Goal: Transaction & Acquisition: Book appointment/travel/reservation

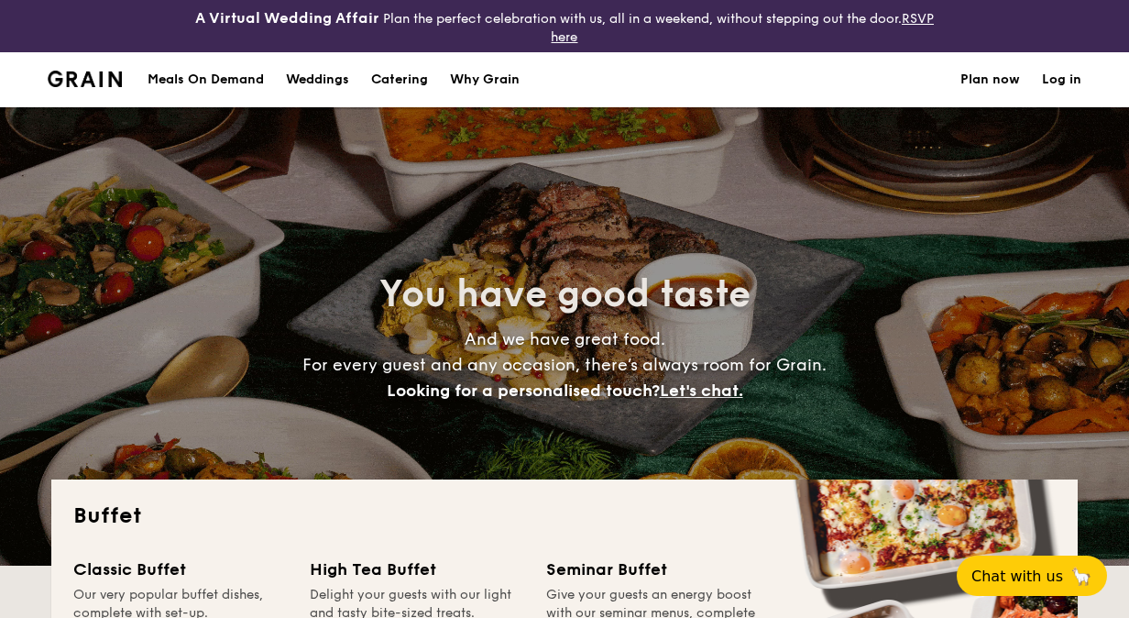
select select
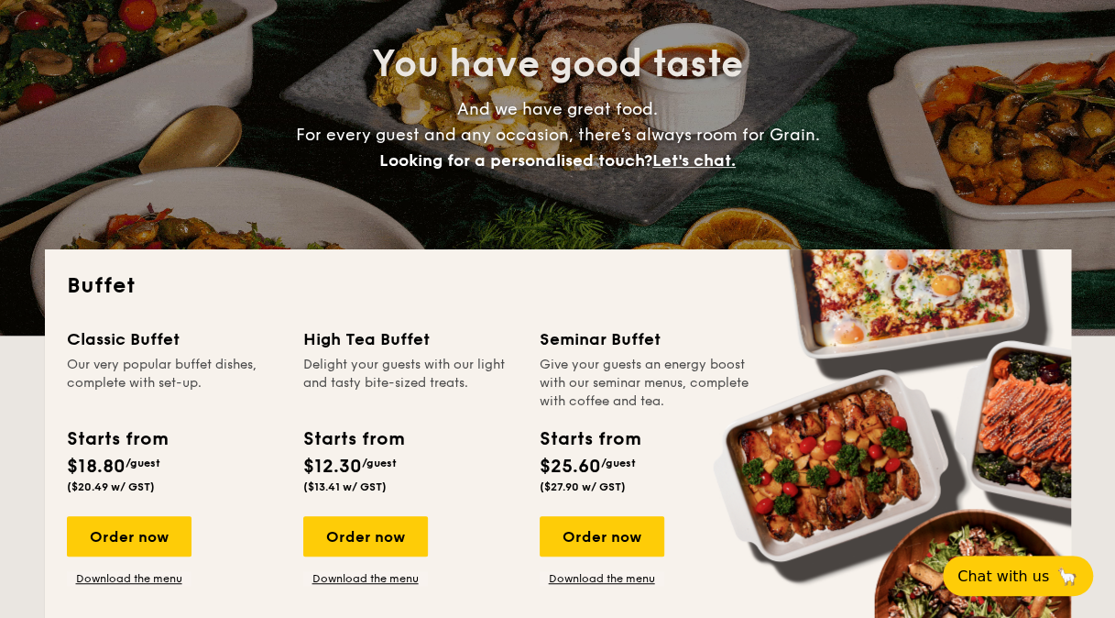
scroll to position [367, 0]
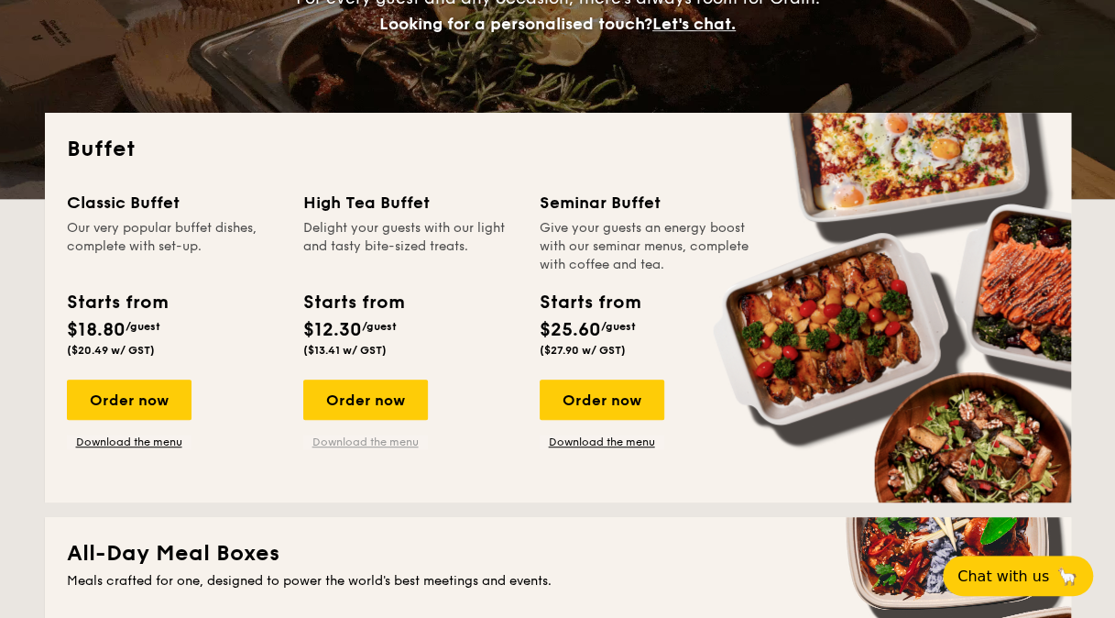
drag, startPoint x: 400, startPoint y: 394, endPoint x: 413, endPoint y: 443, distance: 50.5
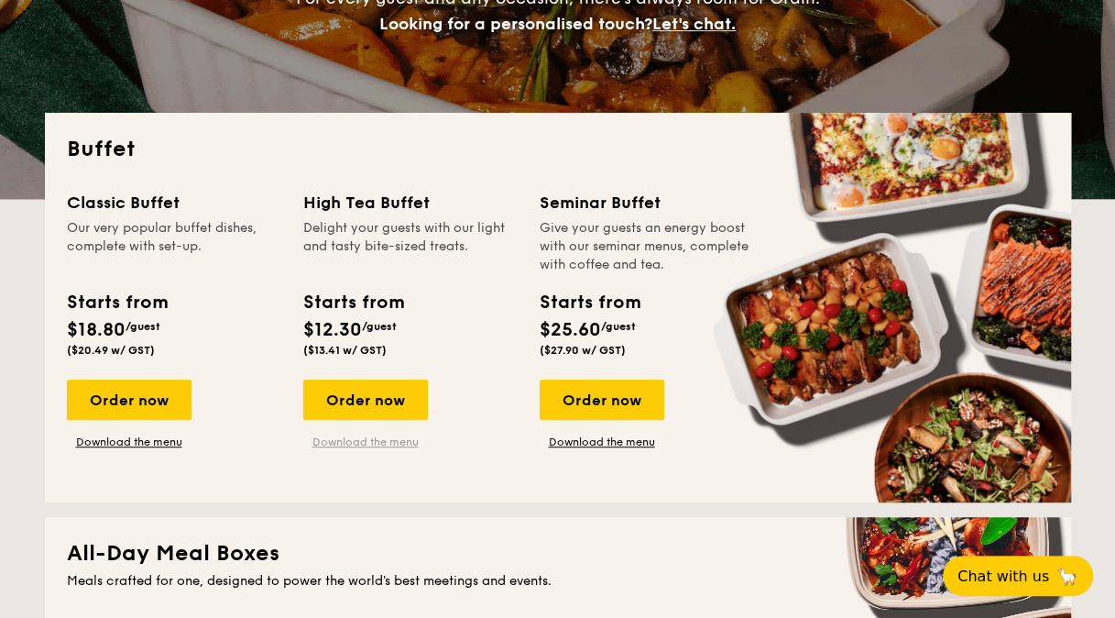
click at [431, 439] on div "Order now Download the menu" at bounding box center [410, 414] width 214 height 70
click at [405, 442] on link "Download the menu" at bounding box center [365, 441] width 125 height 15
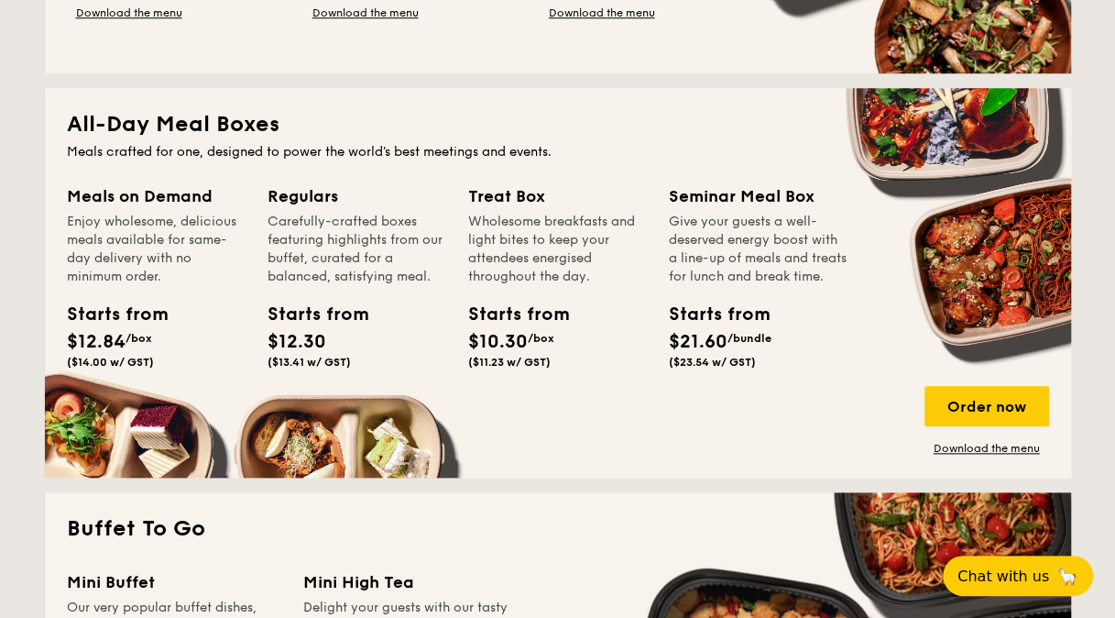
scroll to position [825, 0]
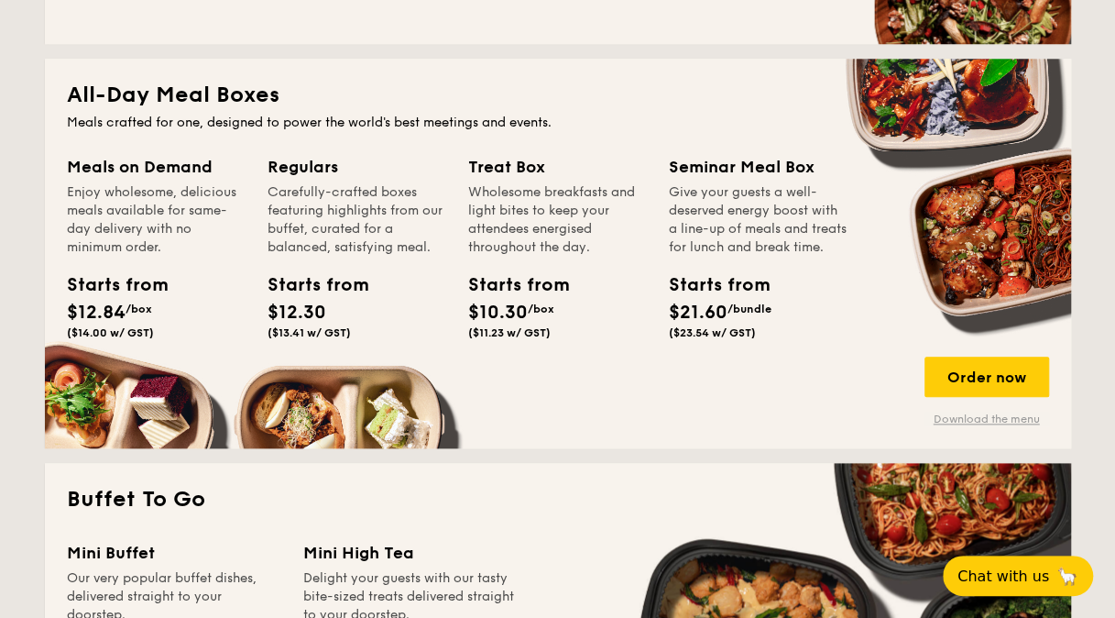
click at [974, 420] on link "Download the menu" at bounding box center [987, 419] width 125 height 15
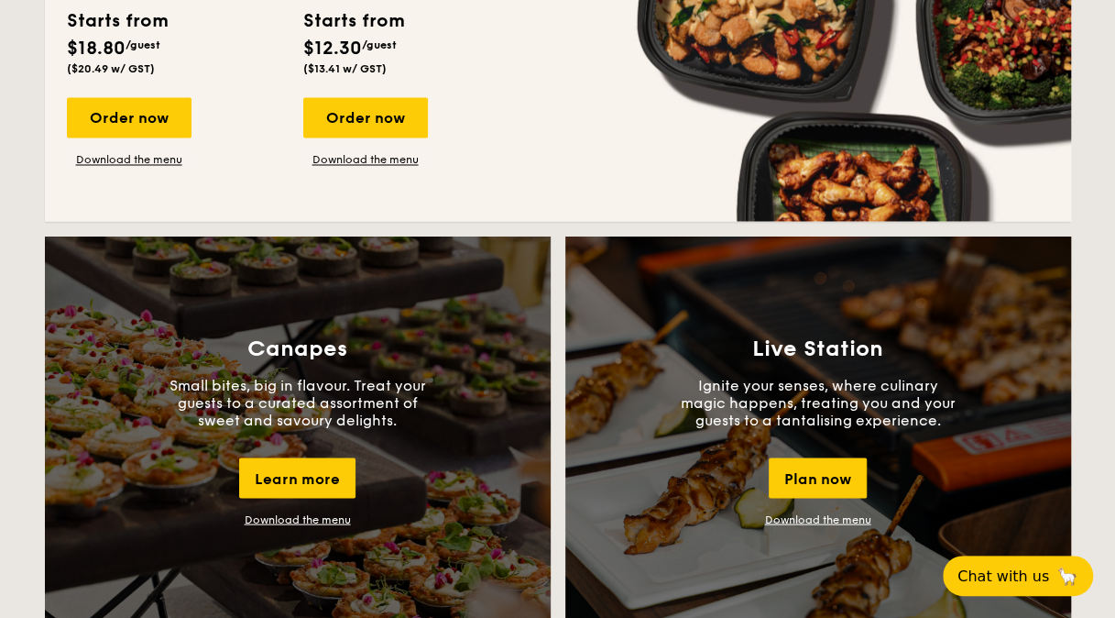
scroll to position [1283, 0]
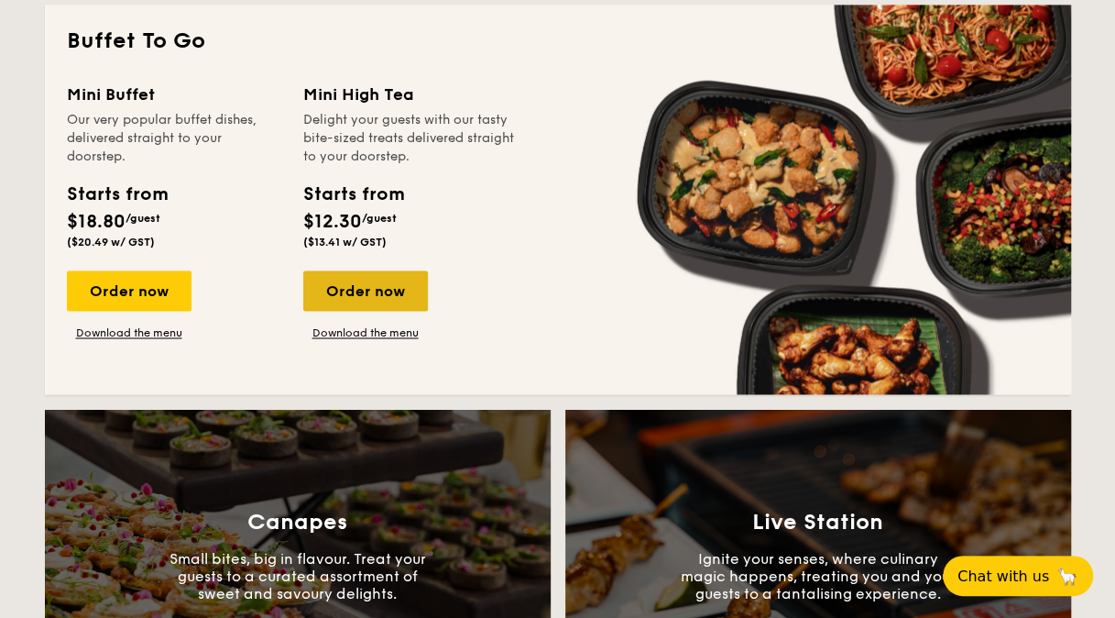
click at [326, 302] on div "Order now" at bounding box center [365, 290] width 125 height 40
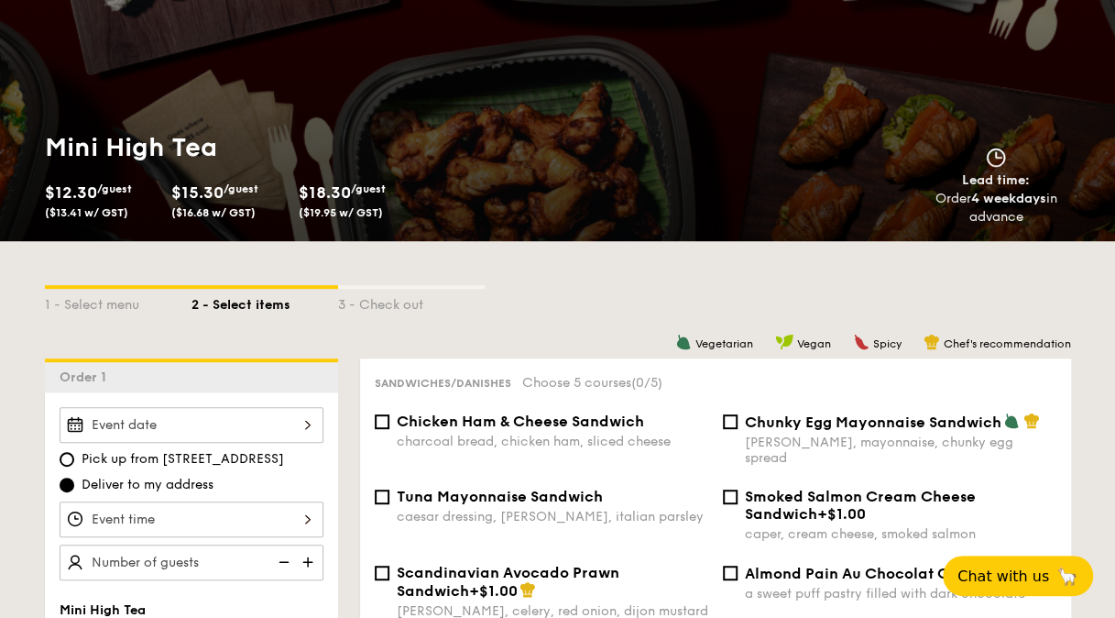
scroll to position [458, 0]
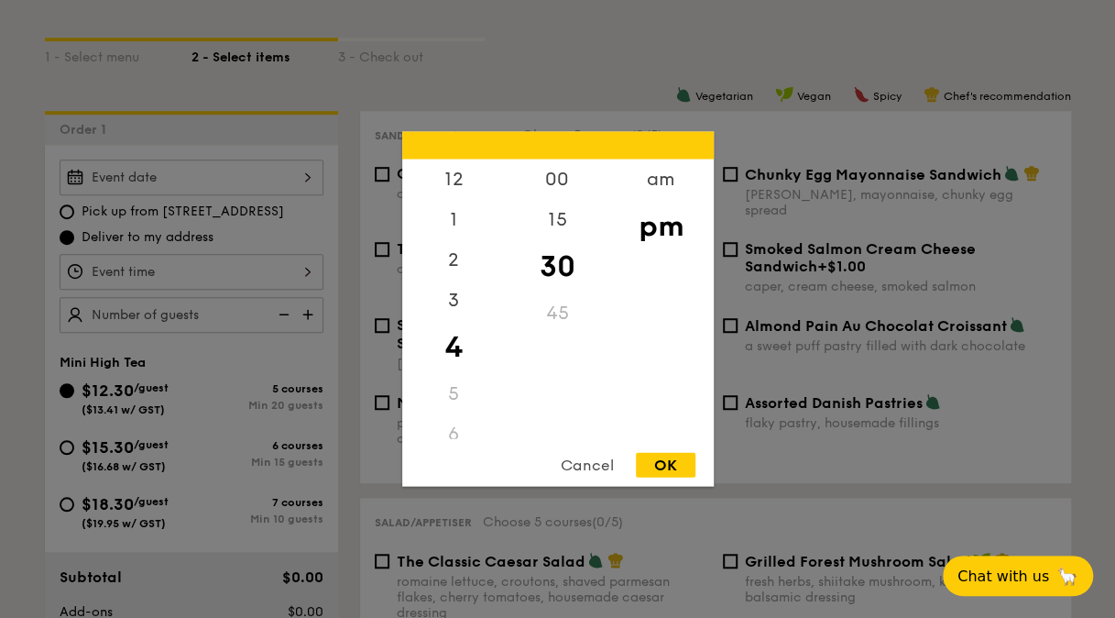
click at [293, 267] on div "12 1 2 3 4 5 6 7 8 9 10 11 00 15 30 45 am pm Cancel OK" at bounding box center [192, 272] width 264 height 36
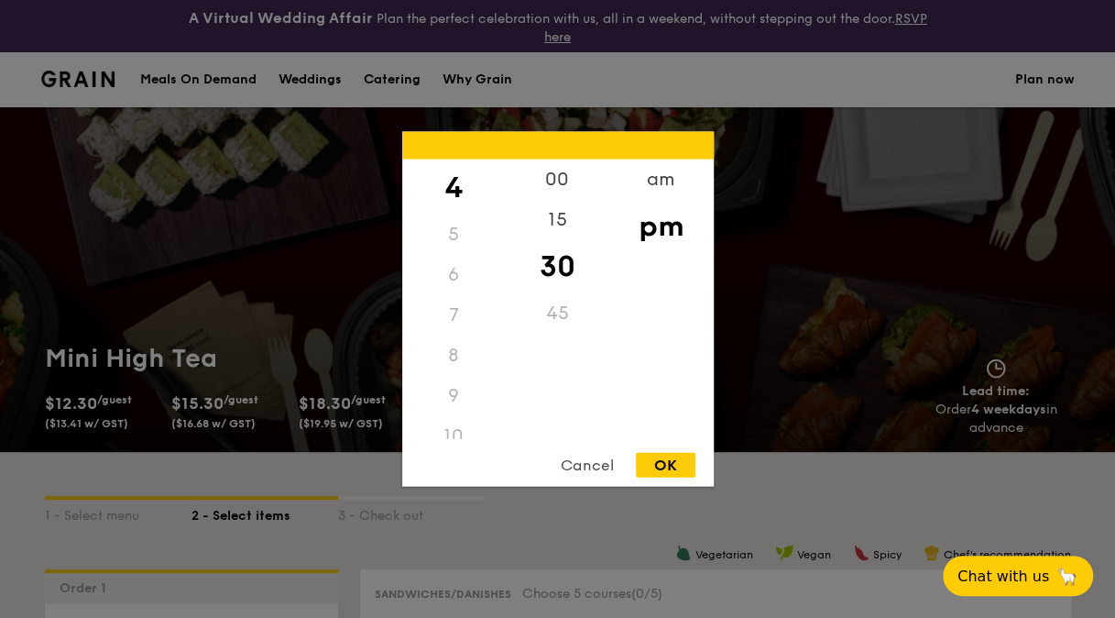
scroll to position [216, 0]
click at [455, 297] on div "8" at bounding box center [454, 299] width 104 height 40
click at [561, 178] on div "00" at bounding box center [558, 185] width 104 height 53
click at [459, 226] on div "1" at bounding box center [454, 226] width 104 height 53
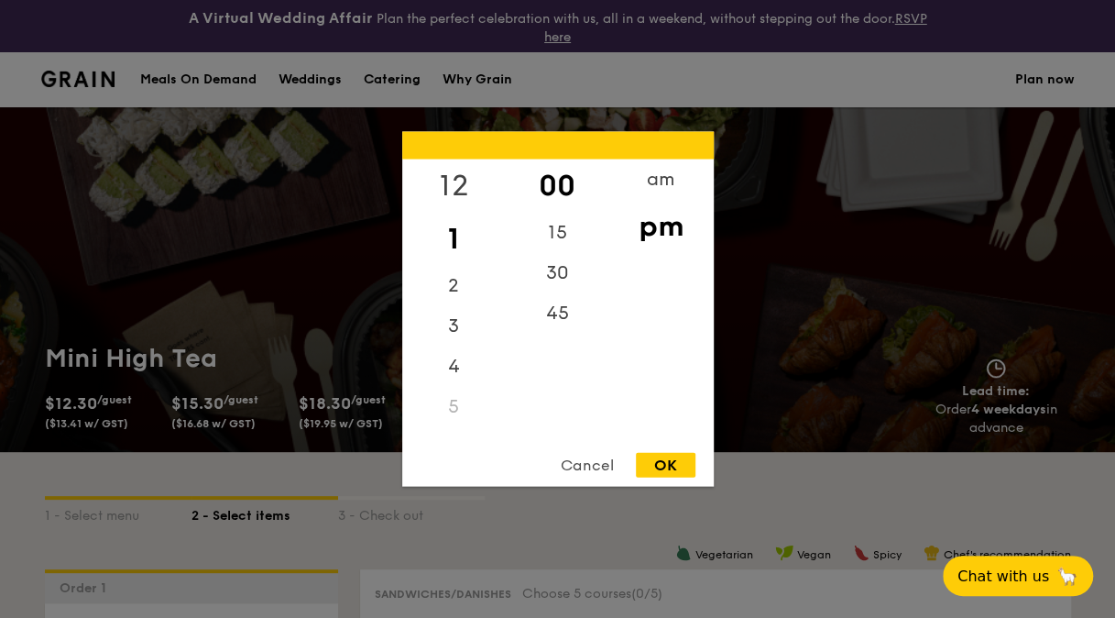
click at [455, 178] on div "12" at bounding box center [454, 185] width 104 height 53
click at [642, 182] on div "am" at bounding box center [662, 185] width 104 height 53
click at [457, 295] on div "8" at bounding box center [454, 299] width 104 height 53
click at [665, 456] on div "OK" at bounding box center [666, 465] width 60 height 25
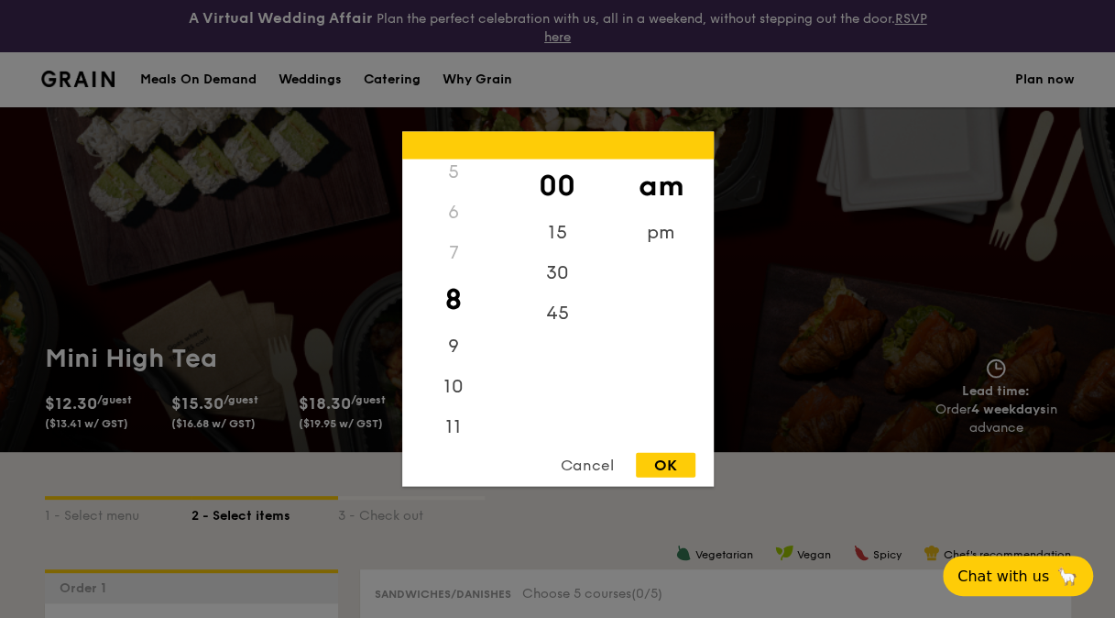
type input "8:00AM"
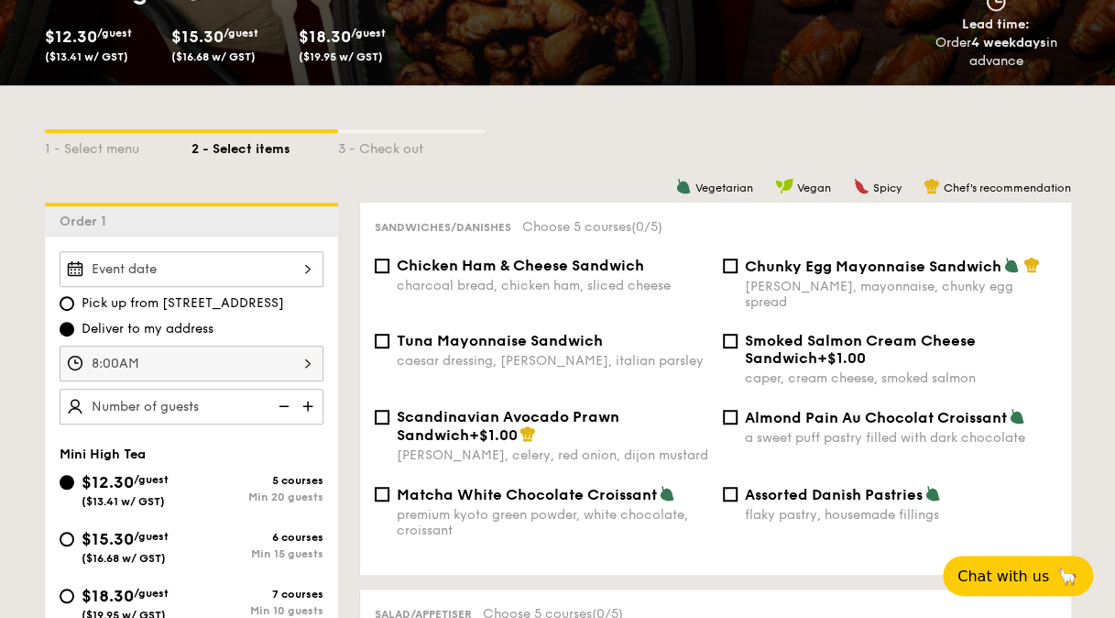
scroll to position [458, 0]
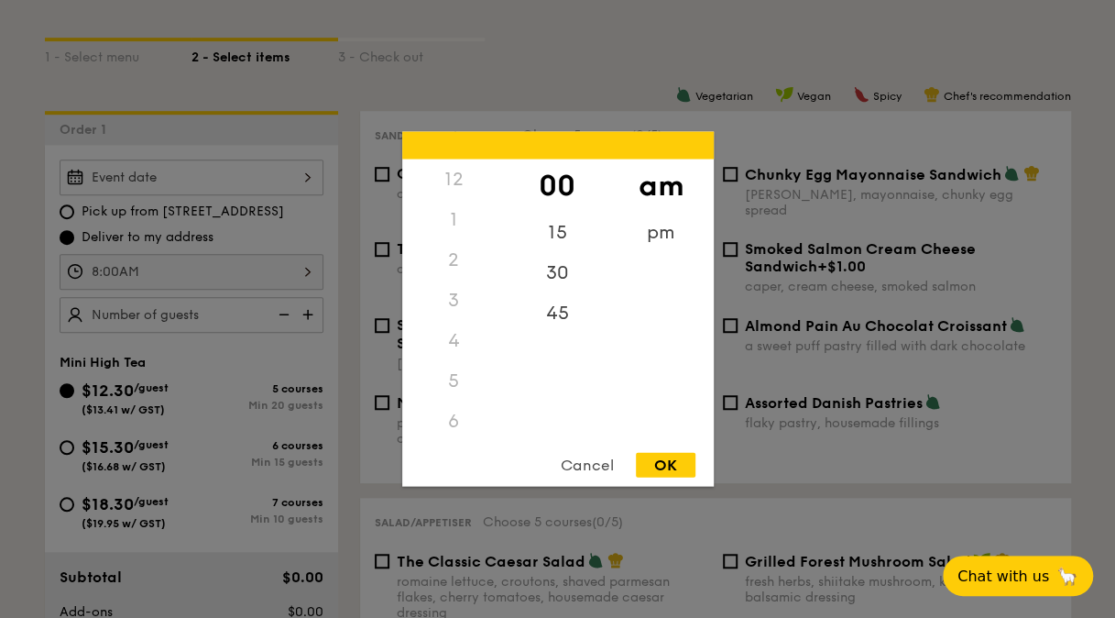
click at [218, 268] on div "8:00AM 12 1 2 3 4 5 6 7 8 9 10 11 00 15 30 45 am pm Cancel OK" at bounding box center [192, 272] width 264 height 36
click at [649, 456] on div "OK" at bounding box center [666, 465] width 60 height 25
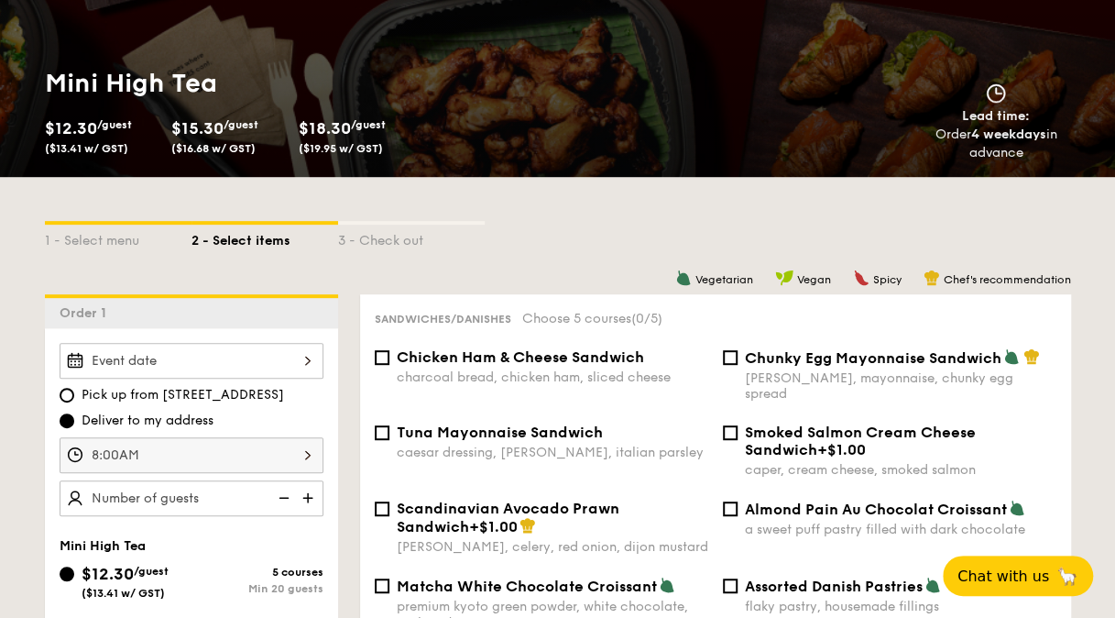
scroll to position [458, 0]
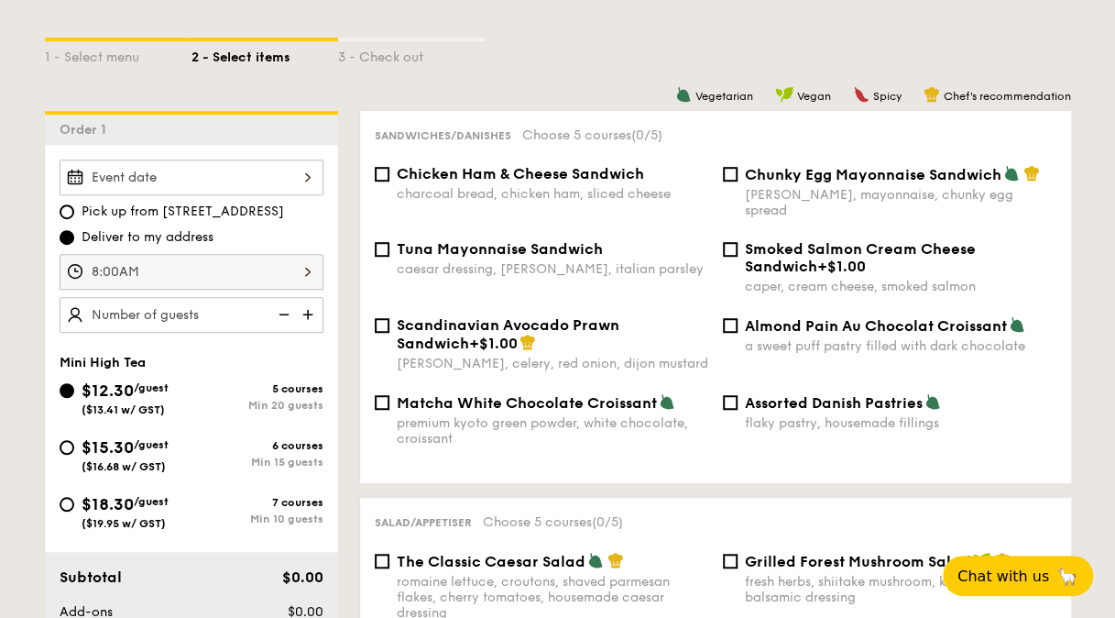
click at [78, 451] on div "$15.30 /guest ($16.68 w/ GST)" at bounding box center [126, 453] width 132 height 38
click at [74, 451] on input "$15.30 /guest ($16.68 w/ GST) 6 courses Min 15 guests" at bounding box center [67, 447] width 15 height 15
radio input "true"
click at [378, 395] on input "Matcha White Chocolate Croissant premium kyoto green powder, white chocolate, c…" at bounding box center [382, 402] width 15 height 15
click at [380, 395] on input "Matcha White Chocolate Croissant premium kyoto green powder, white chocolate, c…" at bounding box center [382, 402] width 15 height 15
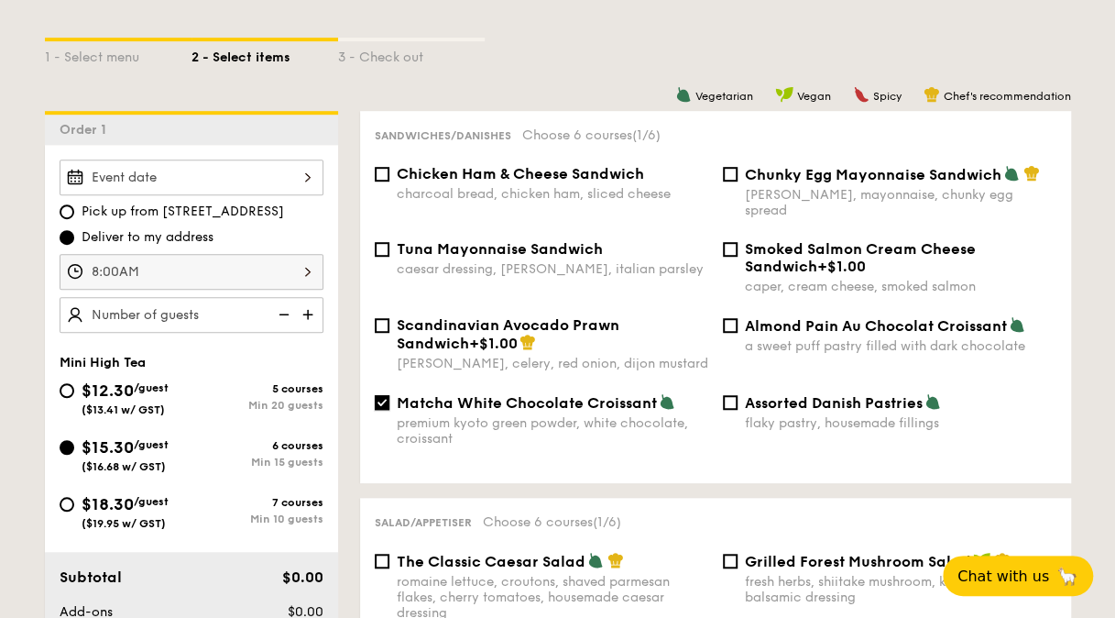
checkbox input "false"
type input "20 guests"
